Goal: Navigation & Orientation: Go to known website

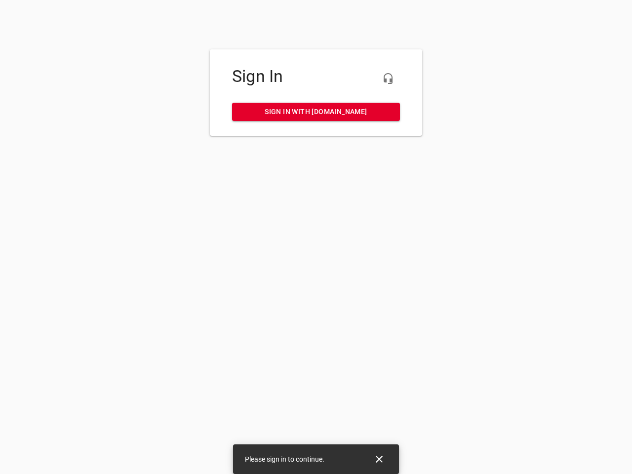
click at [388, 79] on icon "button" at bounding box center [388, 79] width 12 height 12
click at [379, 459] on icon "Close" at bounding box center [379, 459] width 7 height 7
